Goal: Transaction & Acquisition: Obtain resource

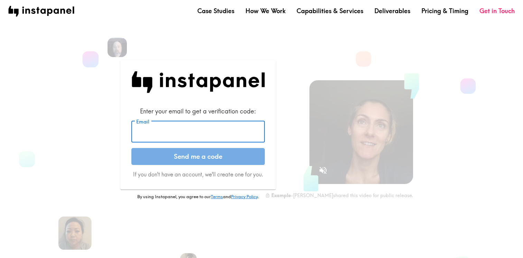
click at [176, 137] on input "Email" at bounding box center [197, 131] width 133 height 21
type input "[EMAIL_ADDRESS][DOMAIN_NAME]"
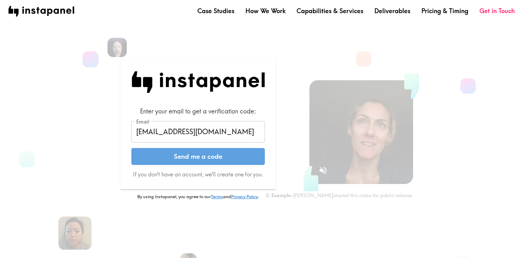
click at [202, 159] on button "Send me a code" at bounding box center [197, 156] width 133 height 17
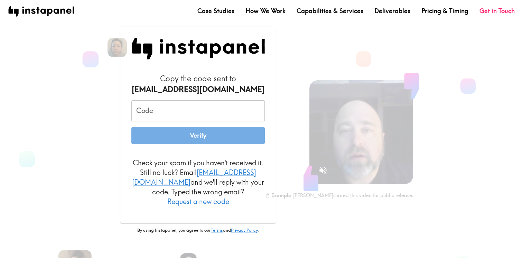
click at [160, 113] on input "Code" at bounding box center [197, 110] width 133 height 21
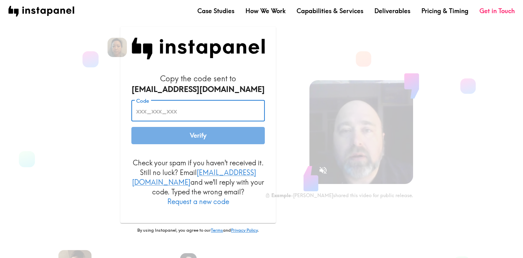
paste input "GHg_un6_2EJ"
type input "GHg_un6_2EJ"
click at [218, 144] on button "Verify" at bounding box center [197, 135] width 133 height 17
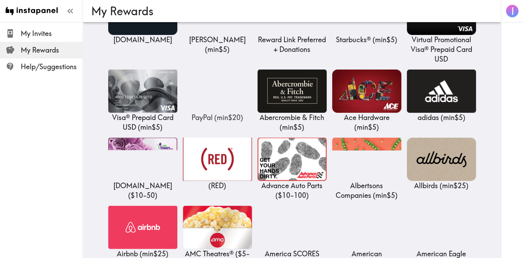
scroll to position [138, 0]
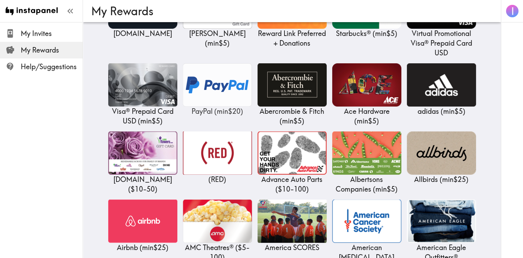
click at [217, 84] on img at bounding box center [217, 84] width 69 height 43
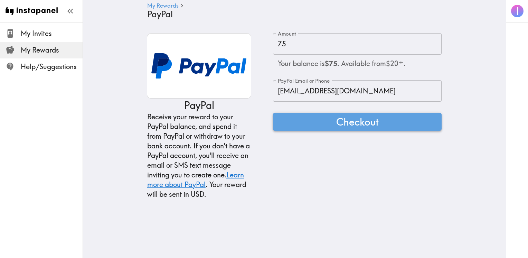
click at [327, 122] on button "Checkout" at bounding box center [357, 122] width 169 height 18
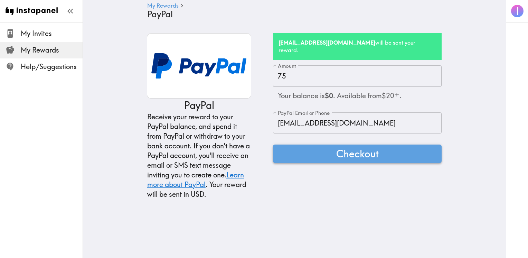
click at [326, 146] on button "Checkout" at bounding box center [357, 153] width 169 height 18
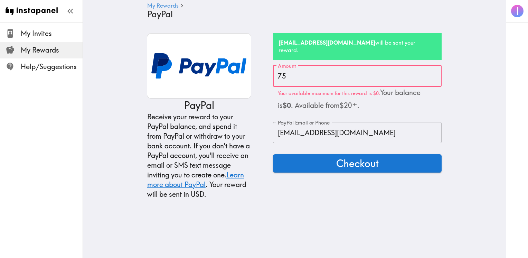
click at [309, 65] on input "75" at bounding box center [357, 75] width 169 height 21
click at [329, 175] on form "Amount 75 Amount Your available maximum for this reward is $0. Your balance is …" at bounding box center [357, 132] width 169 height 134
